Goal: Subscribe to service/newsletter

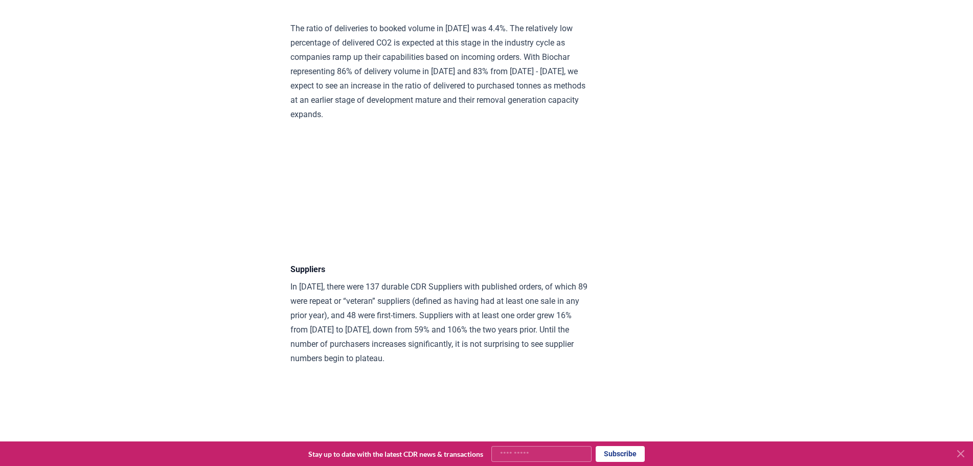
scroll to position [5446, 0]
drag, startPoint x: 467, startPoint y: 317, endPoint x: 443, endPoint y: 358, distance: 47.4
click at [443, 358] on p "In 2024, there were 137 durable CDR Suppliers with published orders, of which 8…" at bounding box center [439, 322] width 299 height 86
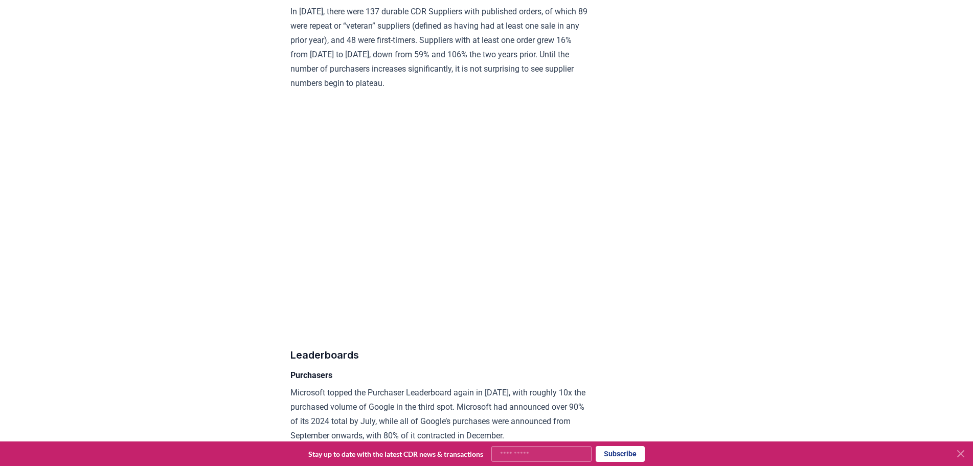
scroll to position [5721, 0]
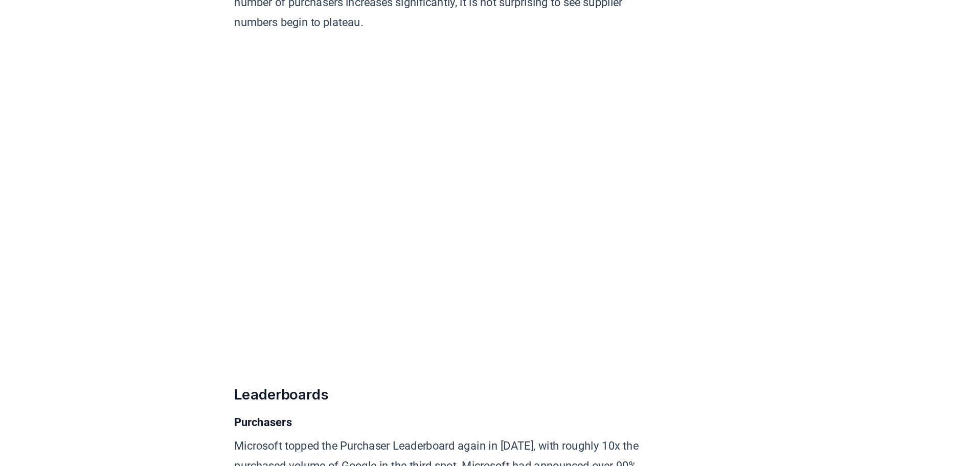
click at [443, 90] on p "In 2024, there were 137 durable CDR Suppliers with published orders, of which 8…" at bounding box center [439, 47] width 299 height 86
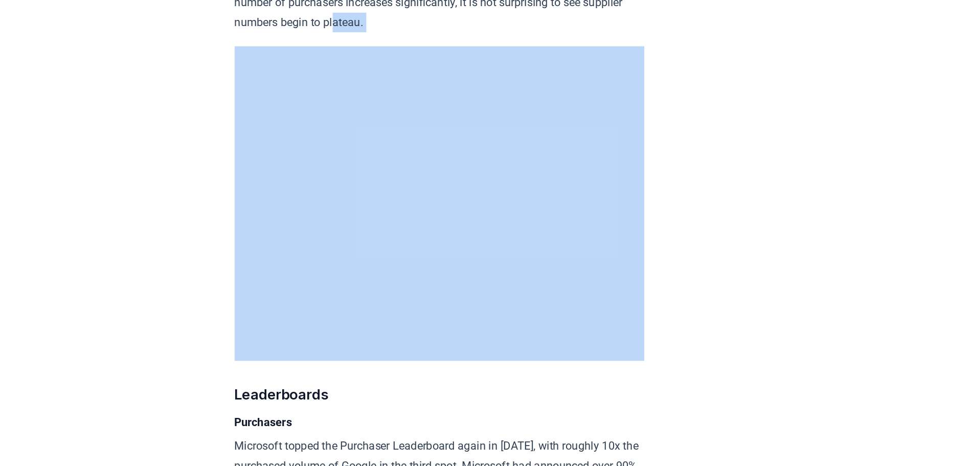
click at [443, 90] on p "In 2024, there were 137 durable CDR Suppliers with published orders, of which 8…" at bounding box center [439, 47] width 299 height 86
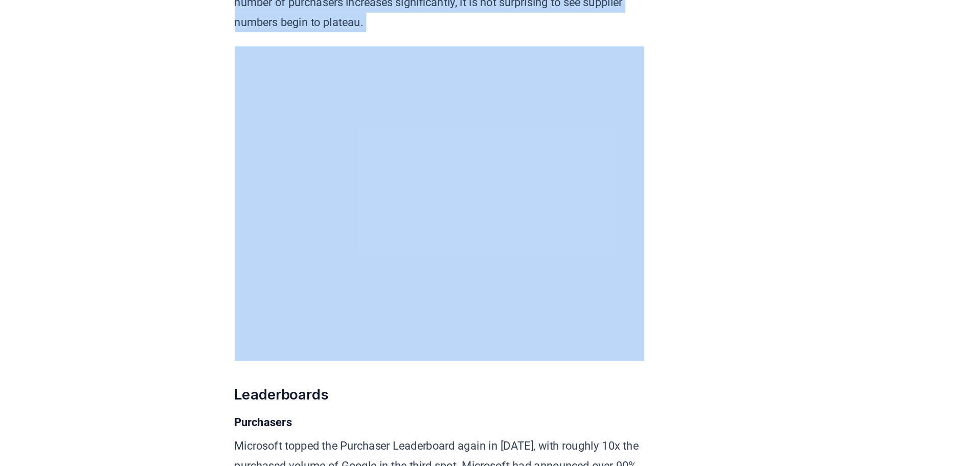
click at [443, 90] on p "In 2024, there were 137 durable CDR Suppliers with published orders, of which 8…" at bounding box center [439, 47] width 299 height 86
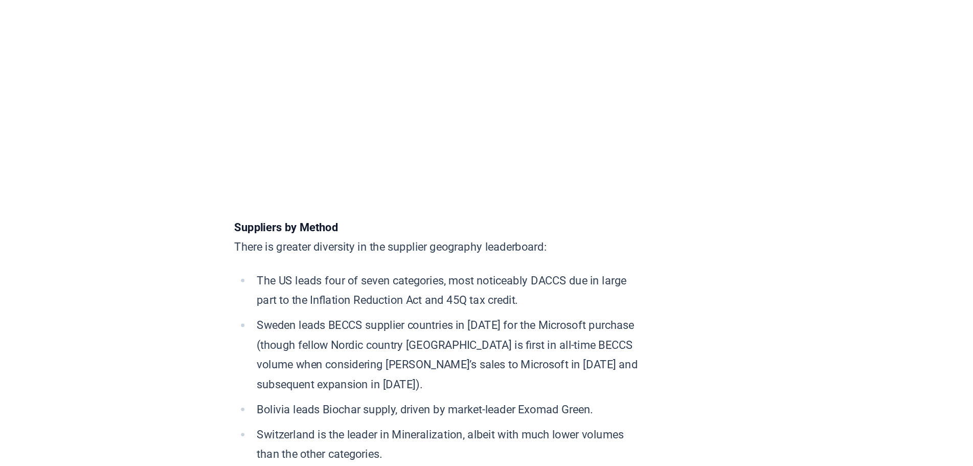
scroll to position [7923, 0]
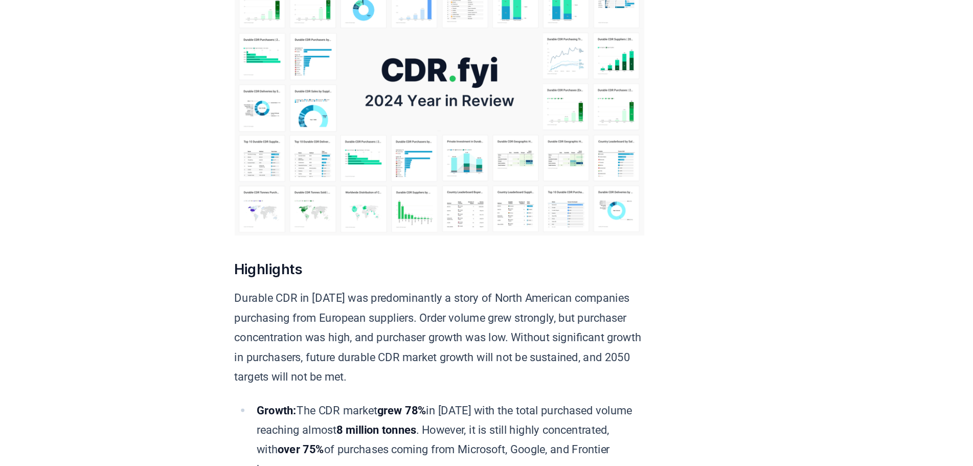
scroll to position [0, 0]
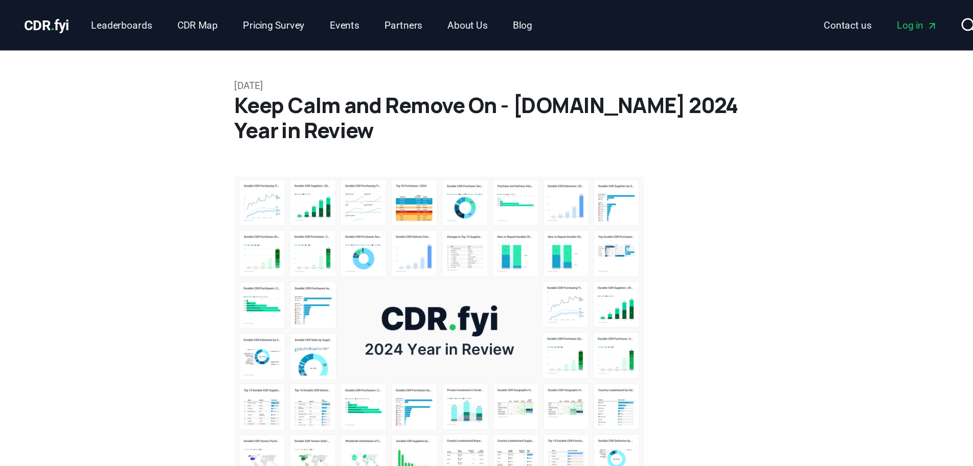
click at [476, 226] on img at bounding box center [439, 241] width 299 height 224
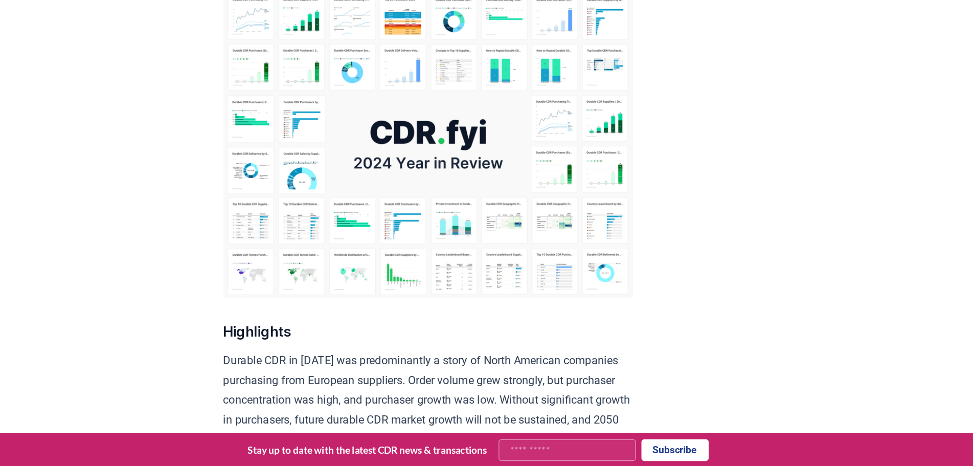
scroll to position [57, 0]
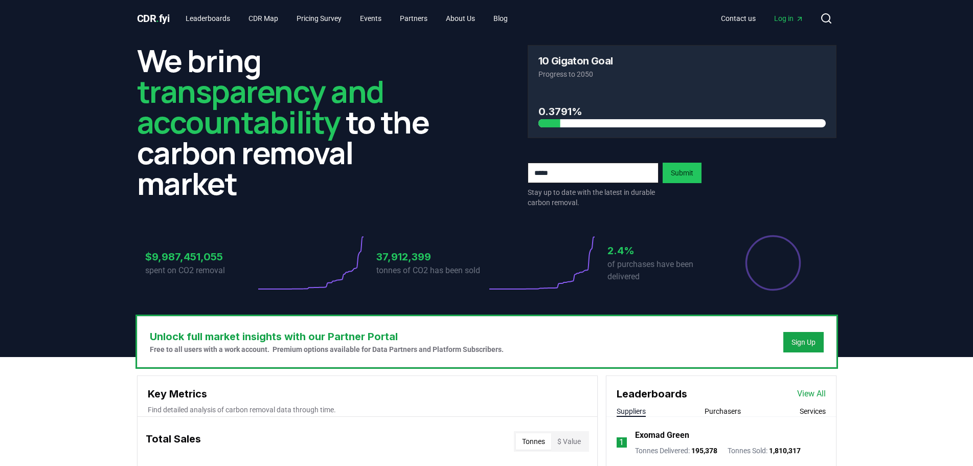
click at [566, 168] on input "email" at bounding box center [593, 173] width 131 height 20
paste input "**********"
type input "**********"
click at [683, 173] on button "Submit" at bounding box center [682, 173] width 39 height 20
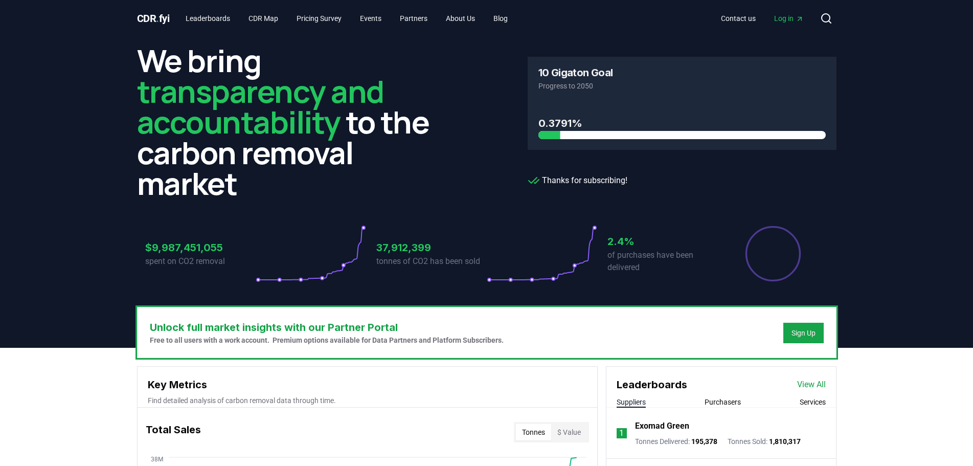
click at [791, 21] on span "Log in" at bounding box center [789, 18] width 30 height 10
click at [807, 333] on div "Sign Up" at bounding box center [803, 333] width 24 height 10
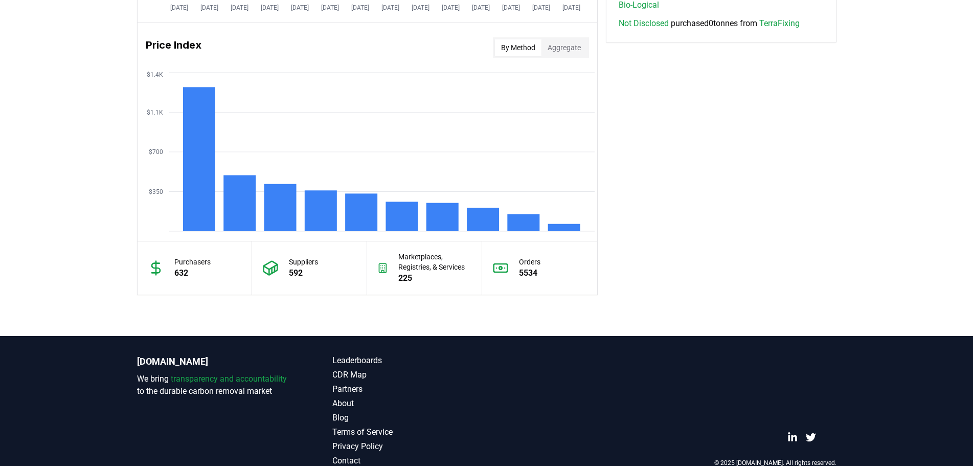
scroll to position [820, 0]
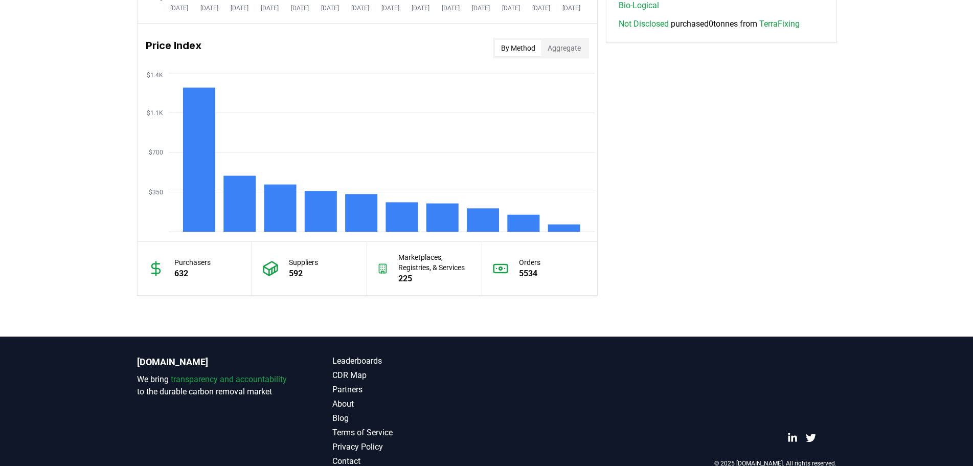
click at [262, 279] on div "Suppliers 592" at bounding box center [309, 268] width 115 height 53
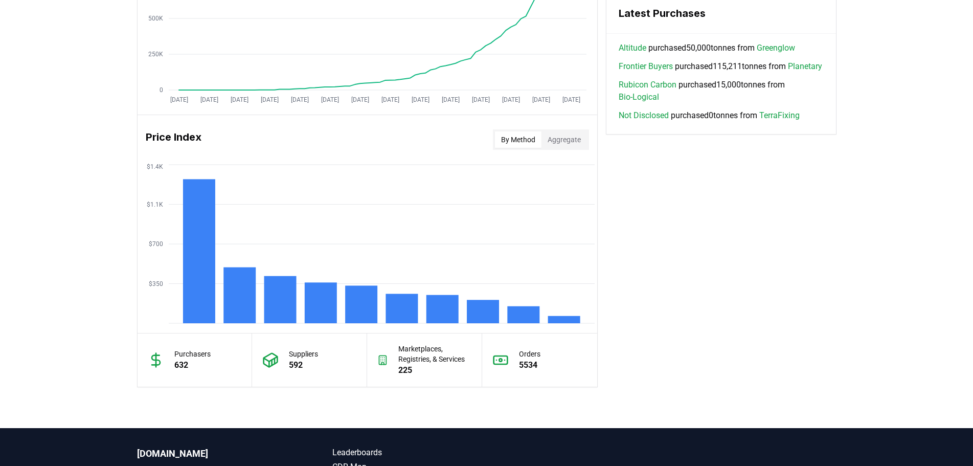
scroll to position [728, 0]
